Goal: Information Seeking & Learning: Compare options

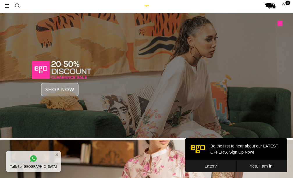
click at [7, 7] on icon at bounding box center [6, 5] width 5 height 5
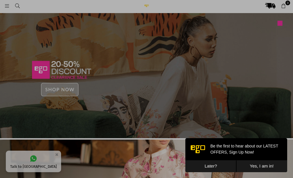
click at [7, 6] on div at bounding box center [146, 89] width 293 height 178
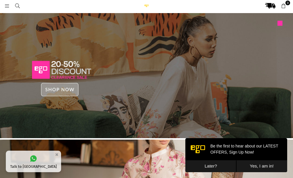
click at [7, 6] on icon at bounding box center [6, 5] width 5 height 5
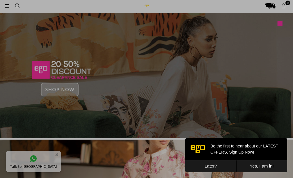
click at [7, 6] on div at bounding box center [146, 89] width 293 height 178
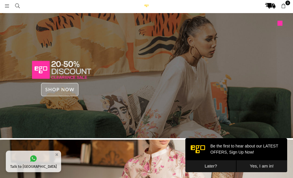
click at [7, 6] on icon at bounding box center [6, 5] width 5 height 5
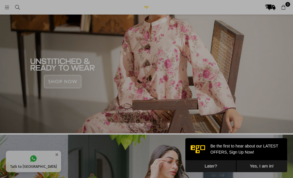
scroll to position [189, 0]
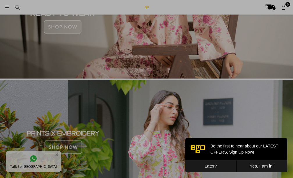
click at [204, 164] on button "Later?" at bounding box center [210, 166] width 51 height 12
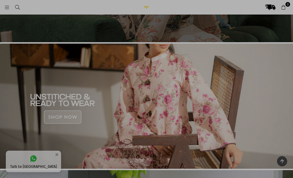
scroll to position [0, 0]
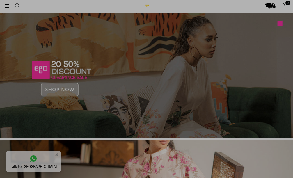
click at [6, 7] on div at bounding box center [146, 89] width 293 height 178
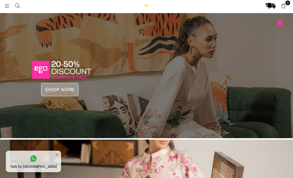
click at [6, 7] on icon at bounding box center [6, 5] width 5 height 5
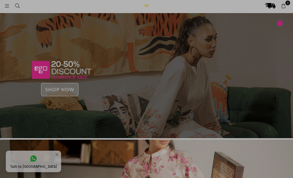
click at [6, 6] on div at bounding box center [146, 89] width 293 height 178
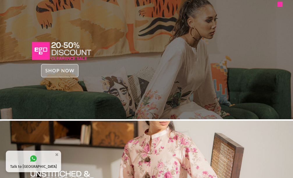
scroll to position [29, 0]
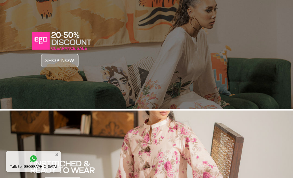
click at [57, 60] on img at bounding box center [146, 46] width 293 height 125
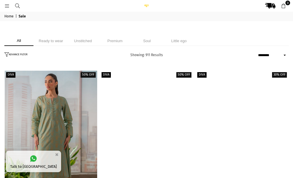
select select "******"
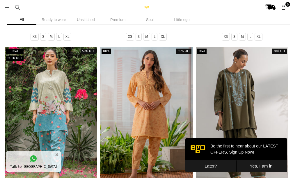
scroll to position [218, 0]
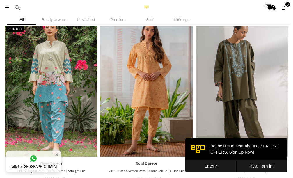
click at [213, 167] on button "Later?" at bounding box center [210, 166] width 51 height 12
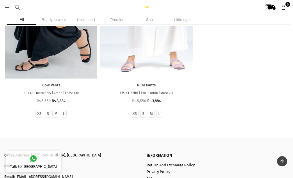
scroll to position [55991, 0]
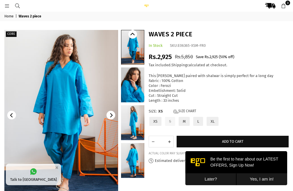
click at [130, 90] on link at bounding box center [132, 84] width 23 height 35
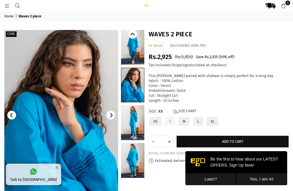
click at [133, 54] on link at bounding box center [132, 47] width 23 height 35
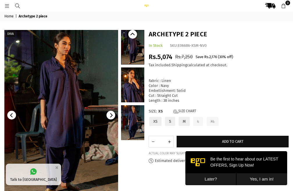
drag, startPoint x: 134, startPoint y: 87, endPoint x: 114, endPoint y: 99, distance: 23.1
click at [134, 87] on link at bounding box center [132, 84] width 23 height 35
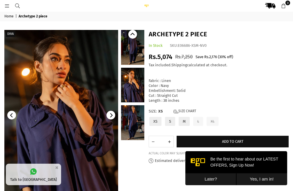
click at [130, 123] on link at bounding box center [132, 122] width 23 height 35
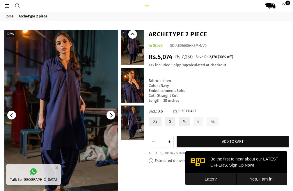
click at [133, 132] on link at bounding box center [132, 123] width 23 height 34
click at [124, 82] on link at bounding box center [132, 85] width 23 height 35
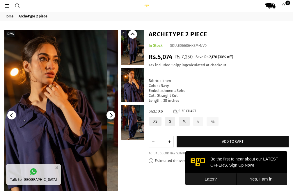
click at [134, 50] on link at bounding box center [132, 47] width 23 height 35
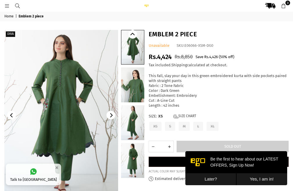
click at [137, 93] on link at bounding box center [132, 84] width 23 height 35
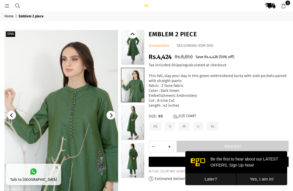
click at [137, 51] on link at bounding box center [132, 47] width 23 height 35
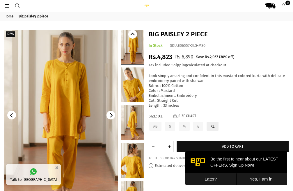
click at [136, 90] on link at bounding box center [132, 84] width 23 height 35
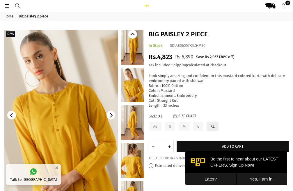
click at [135, 125] on link at bounding box center [132, 122] width 23 height 35
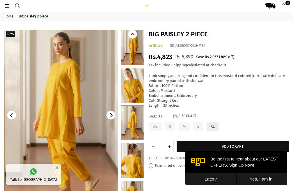
click at [133, 162] on link at bounding box center [132, 160] width 23 height 35
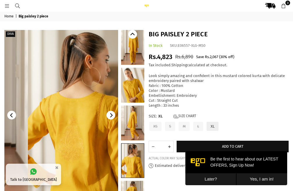
scroll to position [18, 0]
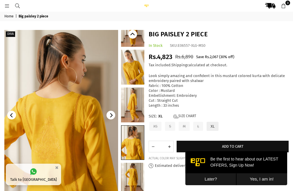
click at [133, 178] on link at bounding box center [132, 180] width 23 height 35
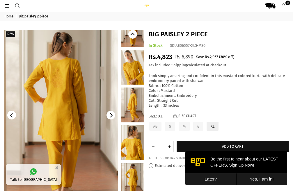
click at [131, 36] on icon "Previous" at bounding box center [133, 34] width 4 height 4
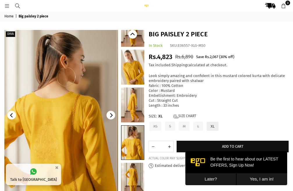
click at [131, 36] on icon "Previous" at bounding box center [133, 34] width 4 height 4
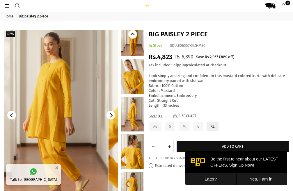
scroll to position [0, 0]
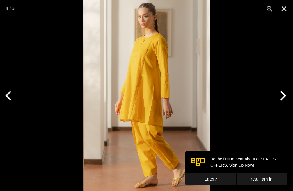
click at [142, 68] on img at bounding box center [146, 95] width 127 height 191
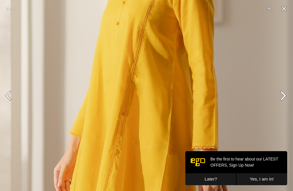
click at [149, 26] on img at bounding box center [149, 140] width 382 height 573
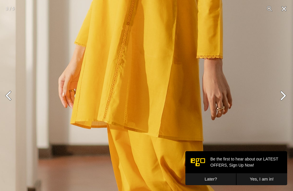
click at [148, 62] on img at bounding box center [154, 50] width 382 height 573
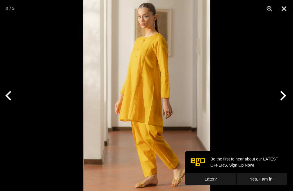
click at [136, 46] on img at bounding box center [146, 95] width 127 height 191
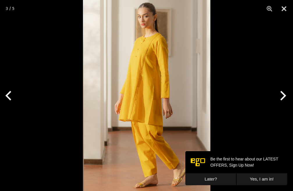
click at [282, 97] on button "Next" at bounding box center [282, 95] width 22 height 29
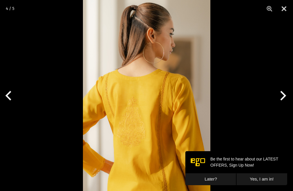
click at [282, 97] on button "Next" at bounding box center [282, 95] width 22 height 29
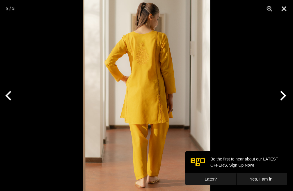
click at [282, 97] on button "Next" at bounding box center [282, 95] width 22 height 29
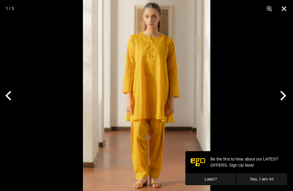
click at [147, 75] on img at bounding box center [146, 95] width 127 height 191
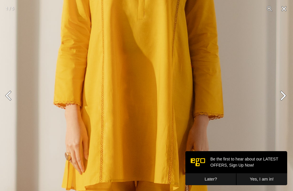
click at [136, 28] on img at bounding box center [126, 112] width 382 height 573
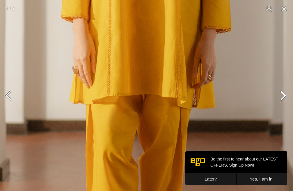
click at [158, 77] on img at bounding box center [133, 26] width 382 height 573
click at [284, 96] on button "Next" at bounding box center [282, 95] width 22 height 29
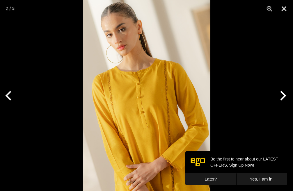
click at [284, 96] on button "Next" at bounding box center [282, 95] width 22 height 29
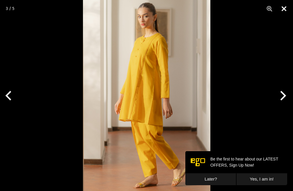
click at [283, 8] on button "Close" at bounding box center [284, 8] width 15 height 17
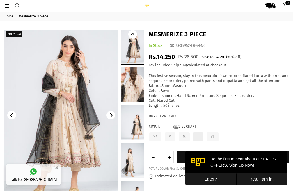
scroll to position [29, 0]
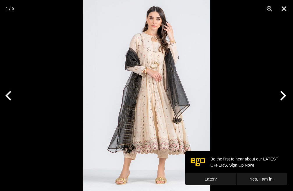
click at [155, 58] on img at bounding box center [146, 95] width 127 height 191
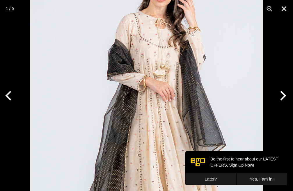
click at [159, 65] on img at bounding box center [146, 126] width 233 height 349
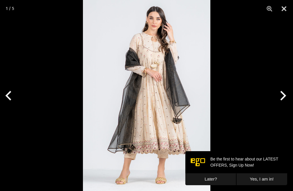
click at [282, 97] on button "Next" at bounding box center [282, 95] width 22 height 29
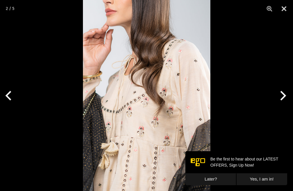
click at [282, 97] on button "Next" at bounding box center [282, 95] width 22 height 29
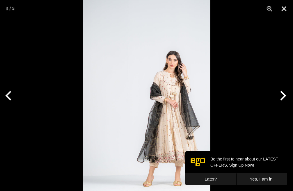
click at [282, 97] on button "Next" at bounding box center [282, 95] width 22 height 29
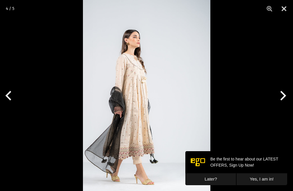
click at [282, 97] on button "Next" at bounding box center [282, 95] width 22 height 29
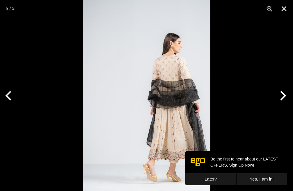
click at [282, 97] on button "Next" at bounding box center [282, 95] width 22 height 29
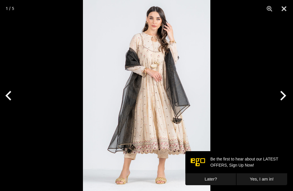
click at [282, 97] on button "Next" at bounding box center [282, 95] width 22 height 29
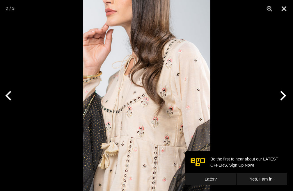
click at [282, 97] on button "Next" at bounding box center [282, 95] width 22 height 29
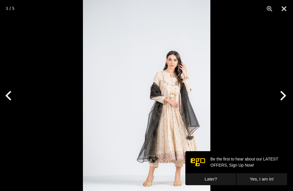
click at [282, 97] on button "Next" at bounding box center [282, 95] width 22 height 29
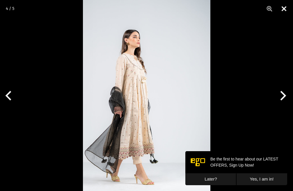
click at [281, 7] on button "Close" at bounding box center [284, 8] width 15 height 17
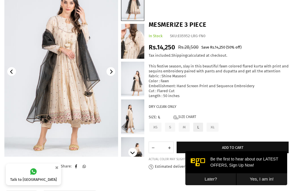
scroll to position [0, 0]
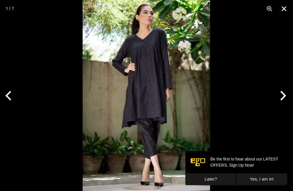
click at [83, 92] on img at bounding box center [146, 95] width 127 height 191
click at [146, 63] on img at bounding box center [146, 95] width 127 height 191
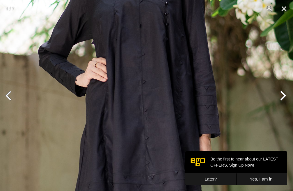
click at [145, 47] on img at bounding box center [141, 155] width 382 height 573
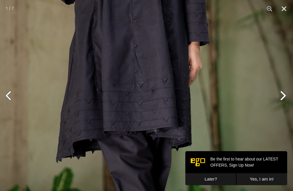
click at [139, 60] on img at bounding box center [130, 62] width 382 height 573
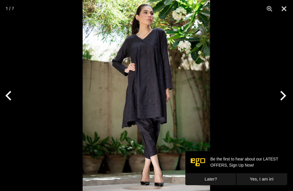
click at [283, 99] on button "Next" at bounding box center [282, 95] width 22 height 29
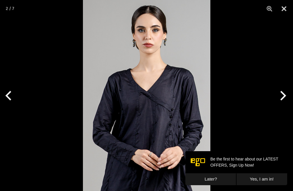
click at [158, 118] on img at bounding box center [146, 95] width 127 height 191
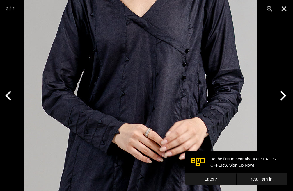
click at [139, 61] on img at bounding box center [140, 25] width 233 height 349
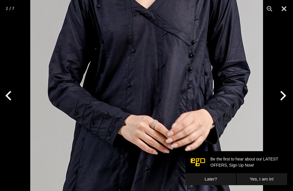
click at [172, 87] on img at bounding box center [146, 16] width 233 height 349
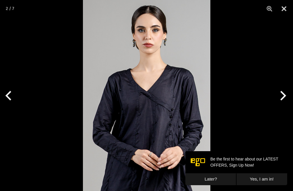
click at [172, 87] on img at bounding box center [146, 95] width 127 height 191
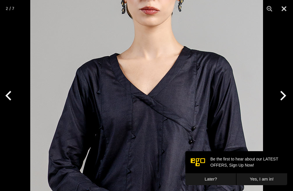
click at [173, 87] on img at bounding box center [146, 102] width 233 height 349
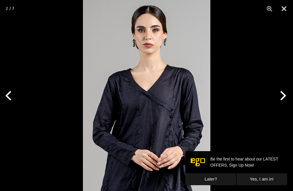
click at [284, 95] on button "Next" at bounding box center [282, 95] width 22 height 29
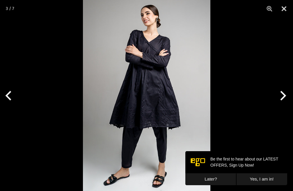
click at [162, 79] on img at bounding box center [146, 95] width 127 height 191
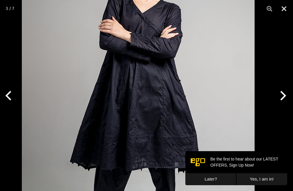
click at [107, 167] on img at bounding box center [138, 110] width 233 height 349
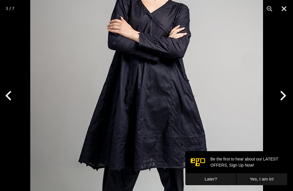
click at [168, 100] on img at bounding box center [146, 110] width 233 height 349
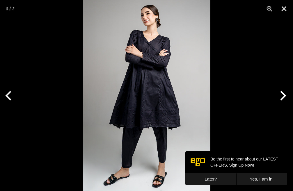
click at [284, 95] on button "Next" at bounding box center [282, 95] width 22 height 29
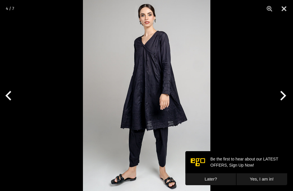
click at [189, 84] on img at bounding box center [146, 95] width 127 height 191
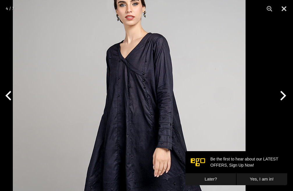
click at [132, 130] on img at bounding box center [129, 150] width 233 height 349
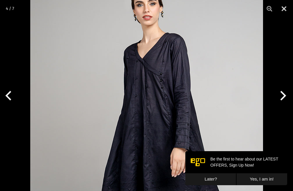
click at [285, 95] on button "Next" at bounding box center [282, 95] width 22 height 29
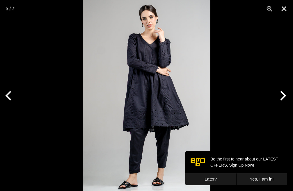
click at [285, 95] on button "Next" at bounding box center [282, 95] width 22 height 29
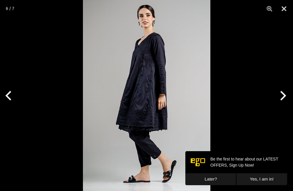
click at [163, 42] on img at bounding box center [146, 95] width 127 height 191
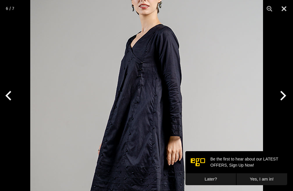
click at [162, 66] on img at bounding box center [146, 139] width 233 height 349
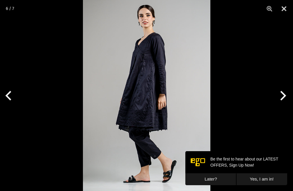
click at [133, 47] on img at bounding box center [146, 95] width 127 height 191
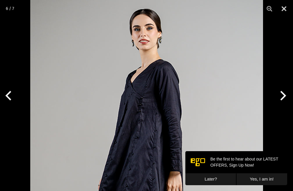
click at [143, 93] on img at bounding box center [146, 174] width 233 height 349
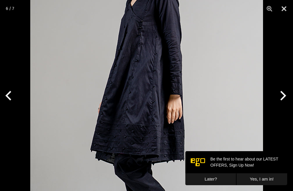
click at [143, 93] on img at bounding box center [146, 97] width 233 height 349
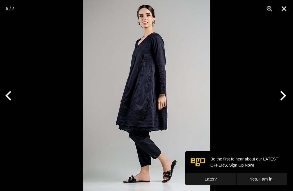
click at [143, 93] on img at bounding box center [146, 95] width 127 height 191
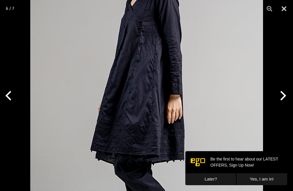
click at [144, 93] on img at bounding box center [146, 97] width 233 height 349
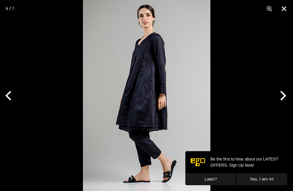
click at [284, 97] on button "Next" at bounding box center [282, 95] width 22 height 29
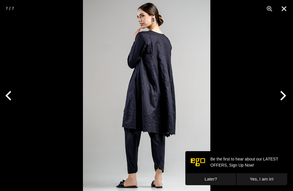
click at [162, 46] on img at bounding box center [146, 95] width 127 height 191
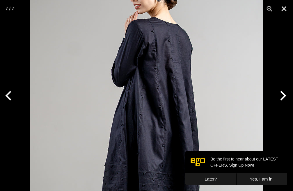
click at [163, 74] on img at bounding box center [146, 136] width 233 height 349
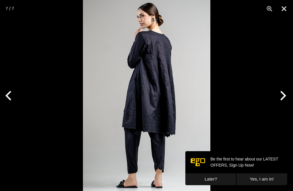
click at [284, 96] on button "Next" at bounding box center [282, 95] width 22 height 29
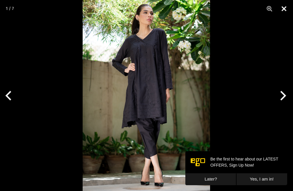
click at [284, 8] on button "Close" at bounding box center [284, 8] width 15 height 17
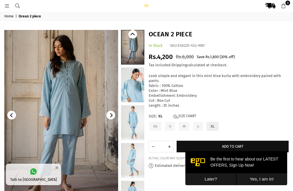
click at [131, 49] on link at bounding box center [132, 47] width 23 height 34
click at [133, 83] on link at bounding box center [132, 84] width 23 height 35
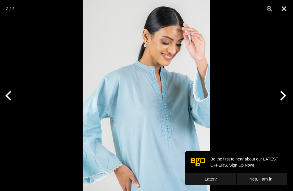
click at [83, 114] on img at bounding box center [146, 95] width 127 height 191
click at [144, 88] on img at bounding box center [146, 95] width 127 height 191
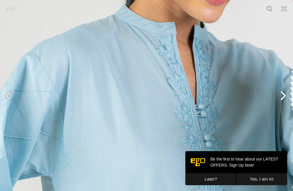
click at [204, 87] on img at bounding box center [151, 110] width 382 height 573
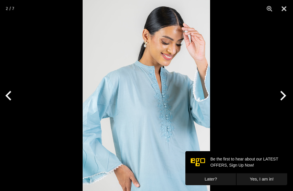
click at [281, 95] on button "Next" at bounding box center [282, 95] width 22 height 29
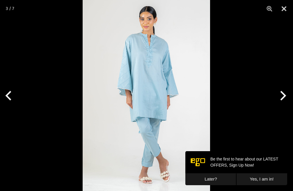
click at [281, 95] on button "Next" at bounding box center [282, 95] width 22 height 29
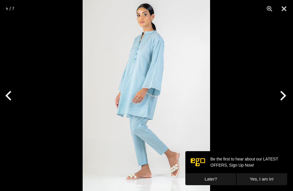
click at [151, 78] on img at bounding box center [146, 95] width 127 height 191
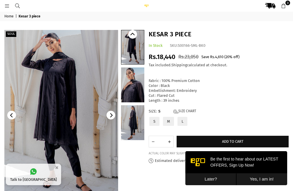
click at [131, 83] on link at bounding box center [132, 84] width 23 height 35
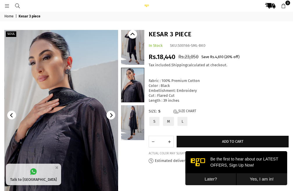
click at [84, 119] on img at bounding box center [62, 115] width 114 height 171
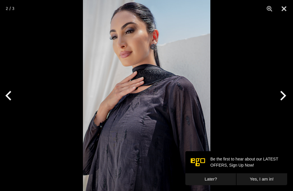
click at [143, 106] on img at bounding box center [146, 95] width 127 height 191
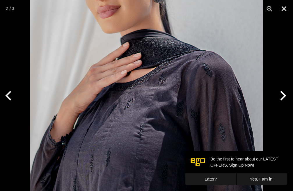
click at [147, 113] on img at bounding box center [146, 86] width 233 height 349
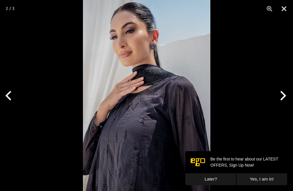
click at [285, 95] on button "Next" at bounding box center [282, 95] width 22 height 29
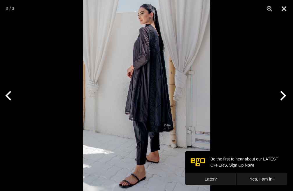
click at [285, 95] on button "Next" at bounding box center [282, 95] width 22 height 29
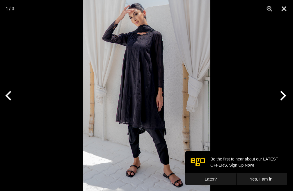
click at [167, 98] on img at bounding box center [146, 95] width 127 height 191
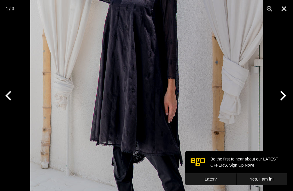
click at [284, 96] on button "Next" at bounding box center [282, 95] width 22 height 29
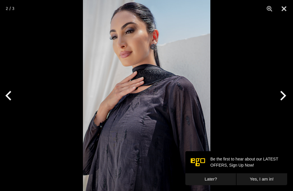
click at [284, 96] on button "Next" at bounding box center [282, 95] width 22 height 29
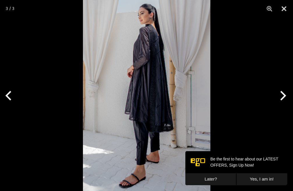
click at [284, 96] on button "Next" at bounding box center [282, 95] width 22 height 29
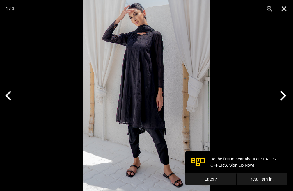
click at [284, 96] on button "Next" at bounding box center [282, 95] width 22 height 29
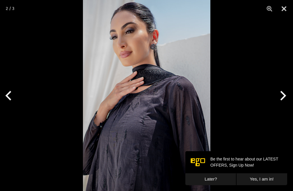
click at [284, 96] on button "Next" at bounding box center [282, 95] width 22 height 29
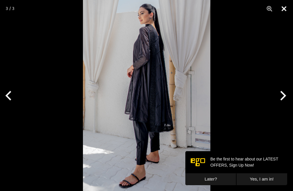
click at [284, 10] on button "Close" at bounding box center [284, 8] width 15 height 17
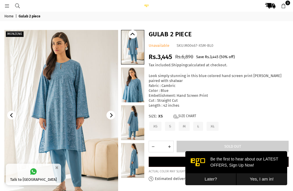
click at [137, 86] on link at bounding box center [132, 84] width 23 height 35
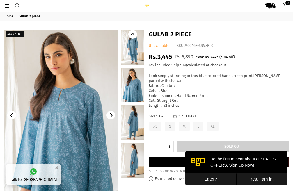
click at [71, 102] on img at bounding box center [61, 115] width 114 height 171
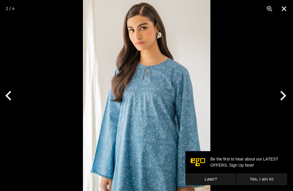
click at [147, 84] on img at bounding box center [146, 95] width 127 height 191
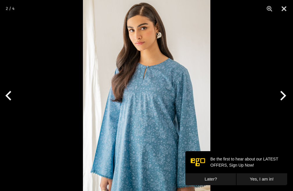
click at [283, 96] on button "Next" at bounding box center [282, 95] width 22 height 29
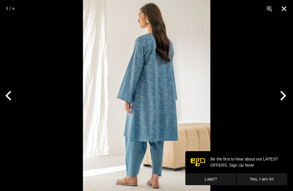
click at [283, 96] on button "Next" at bounding box center [282, 95] width 22 height 29
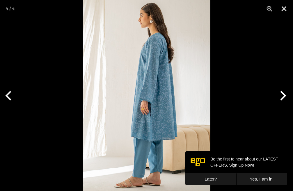
click at [283, 96] on button "Next" at bounding box center [282, 95] width 22 height 29
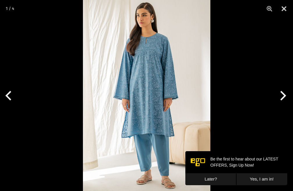
click at [283, 96] on button "Next" at bounding box center [282, 95] width 22 height 29
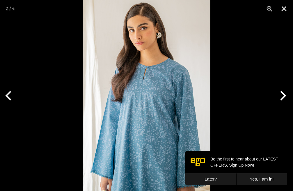
click at [144, 28] on img at bounding box center [146, 95] width 127 height 191
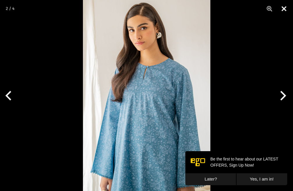
click at [283, 7] on button "Close" at bounding box center [284, 8] width 15 height 17
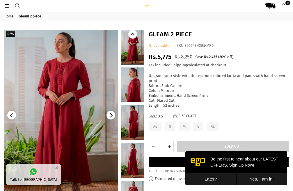
click at [76, 88] on img at bounding box center [61, 115] width 114 height 171
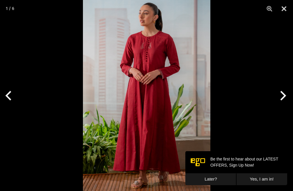
click at [154, 59] on img at bounding box center [146, 95] width 127 height 191
click at [144, 65] on img at bounding box center [146, 95] width 127 height 191
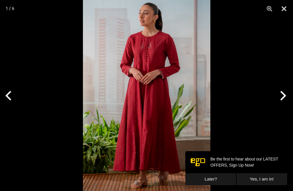
click at [282, 97] on button "Next" at bounding box center [282, 95] width 22 height 29
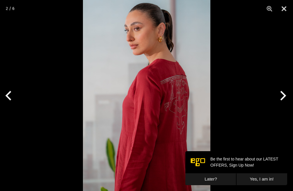
click at [284, 95] on button "Next" at bounding box center [282, 95] width 22 height 29
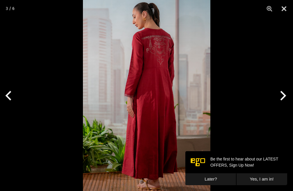
click at [157, 46] on img at bounding box center [146, 95] width 127 height 191
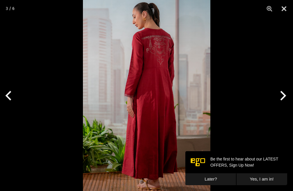
click at [284, 95] on button "Next" at bounding box center [282, 95] width 22 height 29
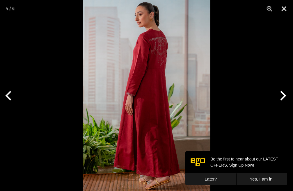
click at [284, 95] on button "Next" at bounding box center [282, 95] width 22 height 29
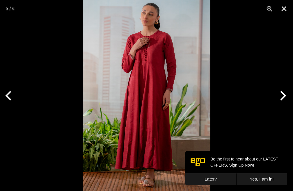
click at [156, 84] on img at bounding box center [146, 95] width 127 height 191
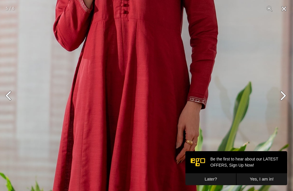
click at [156, 84] on img at bounding box center [128, 118] width 382 height 573
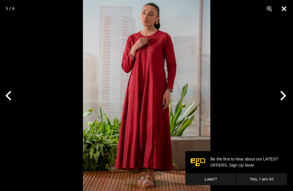
click at [285, 8] on button "Close" at bounding box center [284, 8] width 15 height 17
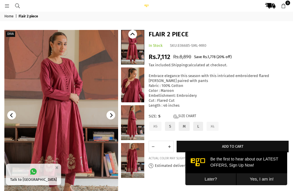
click at [56, 80] on img at bounding box center [61, 115] width 114 height 171
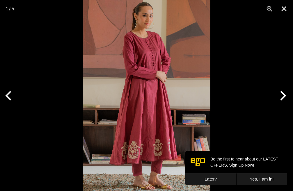
click at [145, 77] on img at bounding box center [146, 95] width 127 height 191
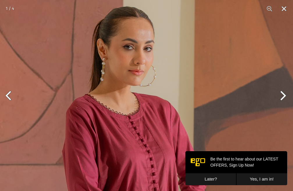
click at [284, 95] on button "Next" at bounding box center [282, 95] width 22 height 29
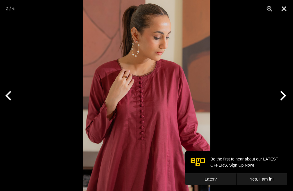
click at [123, 72] on img at bounding box center [146, 95] width 127 height 191
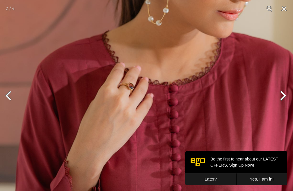
click at [189, 85] on img at bounding box center [191, 141] width 382 height 573
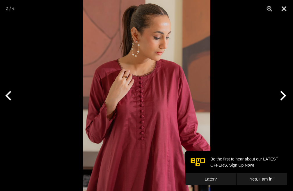
click at [285, 97] on button "Next" at bounding box center [282, 95] width 22 height 29
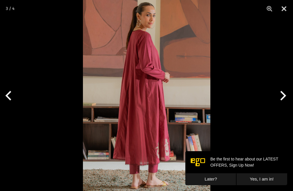
click at [284, 95] on button "Next" at bounding box center [282, 95] width 22 height 29
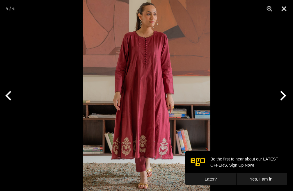
click at [165, 117] on img at bounding box center [146, 95] width 127 height 191
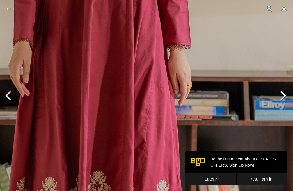
click at [166, 117] on img at bounding box center [109, 51] width 382 height 573
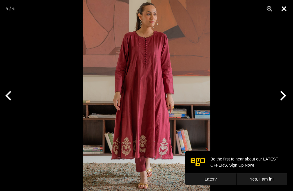
click at [284, 7] on button "Close" at bounding box center [284, 8] width 15 height 17
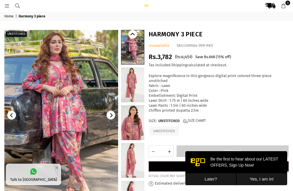
click at [134, 83] on link at bounding box center [132, 84] width 23 height 35
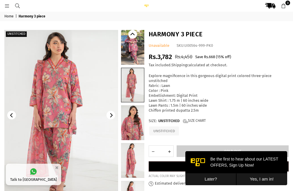
click at [63, 91] on img at bounding box center [61, 115] width 114 height 171
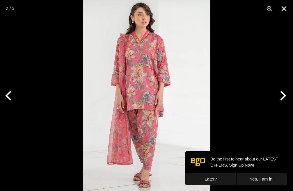
click at [147, 64] on img at bounding box center [146, 95] width 127 height 191
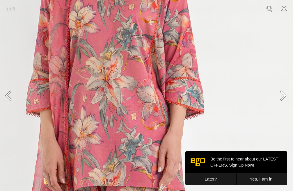
click at [118, 49] on img at bounding box center [133, 144] width 382 height 573
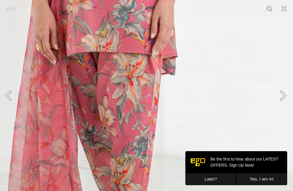
click at [133, 54] on img at bounding box center [125, 10] width 382 height 573
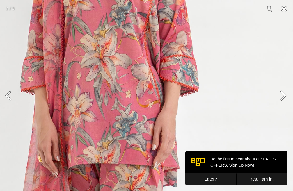
click at [284, 8] on button "Close" at bounding box center [284, 8] width 15 height 17
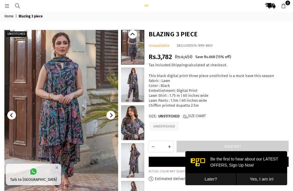
click at [135, 123] on link at bounding box center [132, 122] width 23 height 35
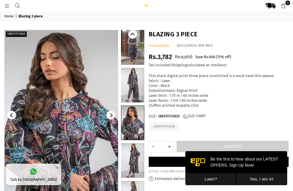
click at [64, 100] on img at bounding box center [62, 115] width 114 height 171
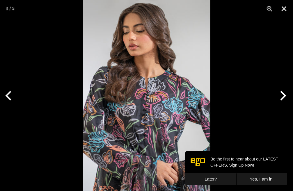
click at [83, 109] on img at bounding box center [146, 95] width 127 height 191
click at [104, 101] on img at bounding box center [146, 95] width 127 height 191
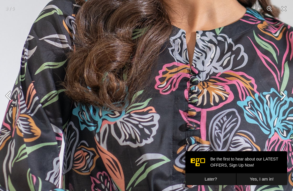
click at [158, 114] on img at bounding box center [191, 84] width 382 height 573
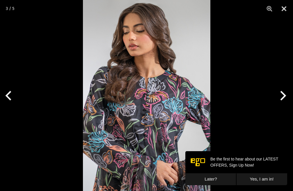
click at [284, 96] on button "Next" at bounding box center [282, 95] width 22 height 29
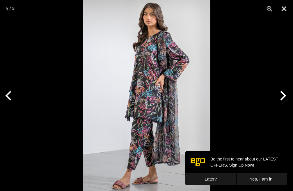
click at [284, 95] on button "Next" at bounding box center [282, 95] width 22 height 29
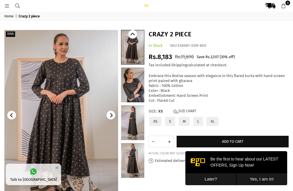
drag, startPoint x: 133, startPoint y: 51, endPoint x: 138, endPoint y: 99, distance: 47.9
click at [133, 51] on link at bounding box center [132, 47] width 23 height 34
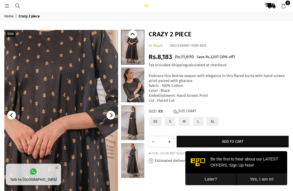
click at [67, 78] on img at bounding box center [48, 191] width 349 height 523
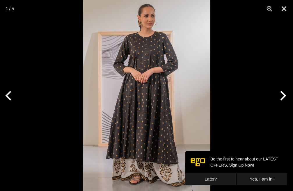
click at [150, 67] on img at bounding box center [146, 95] width 127 height 191
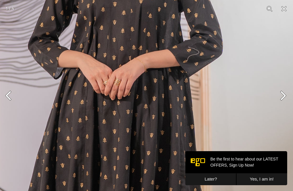
click at [137, 47] on img at bounding box center [128, 136] width 382 height 573
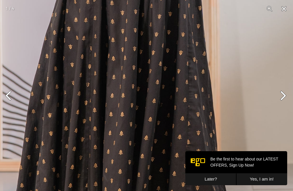
click at [141, 43] on img at bounding box center [135, 17] width 382 height 573
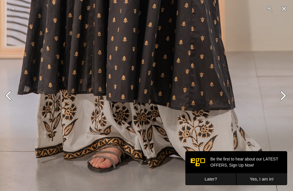
click at [284, 94] on button "Next" at bounding box center [282, 95] width 22 height 29
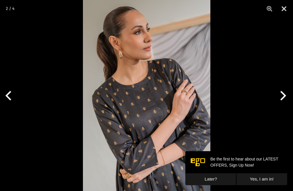
click at [284, 94] on button "Next" at bounding box center [282, 95] width 22 height 29
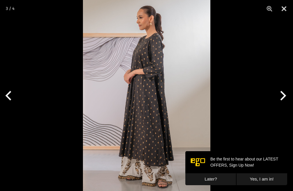
click at [284, 94] on button "Next" at bounding box center [282, 95] width 22 height 29
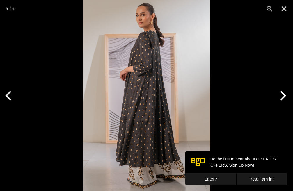
click at [284, 94] on button "Next" at bounding box center [282, 95] width 22 height 29
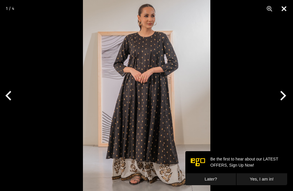
click at [284, 7] on button "Close" at bounding box center [284, 8] width 15 height 17
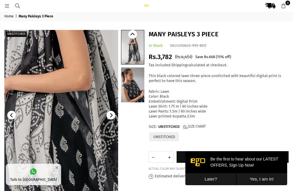
click at [69, 101] on img at bounding box center [44, 145] width 349 height 523
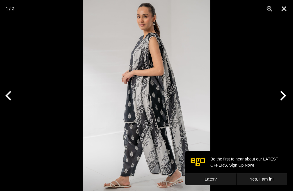
click at [152, 87] on img at bounding box center [146, 95] width 127 height 191
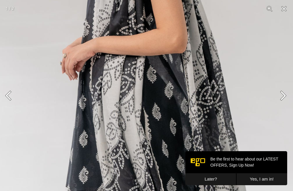
click at [152, 86] on img at bounding box center [135, 113] width 382 height 573
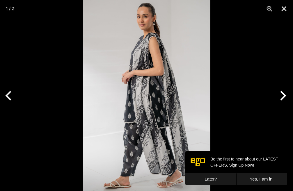
click at [284, 95] on button "Next" at bounding box center [282, 95] width 22 height 29
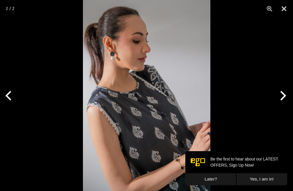
click at [284, 95] on button "Next" at bounding box center [282, 95] width 22 height 29
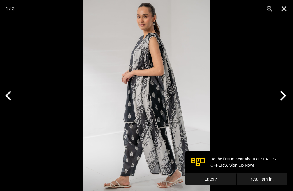
click at [144, 83] on img at bounding box center [146, 95] width 127 height 191
